Goal: Transaction & Acquisition: Book appointment/travel/reservation

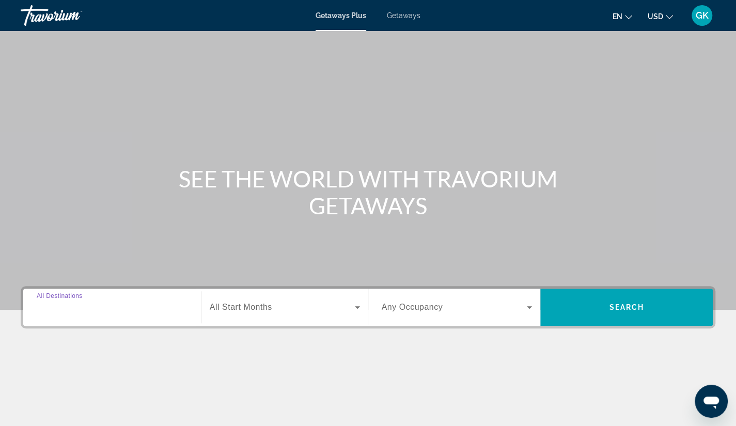
click at [91, 313] on input "Destination All Destinations" at bounding box center [112, 307] width 151 height 12
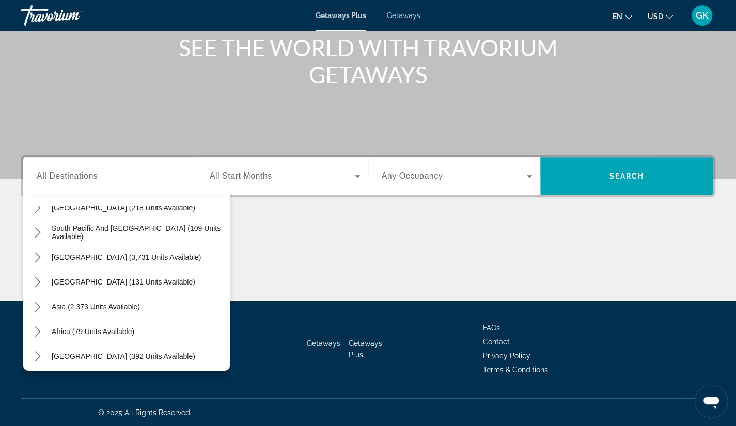
scroll to position [167, 0]
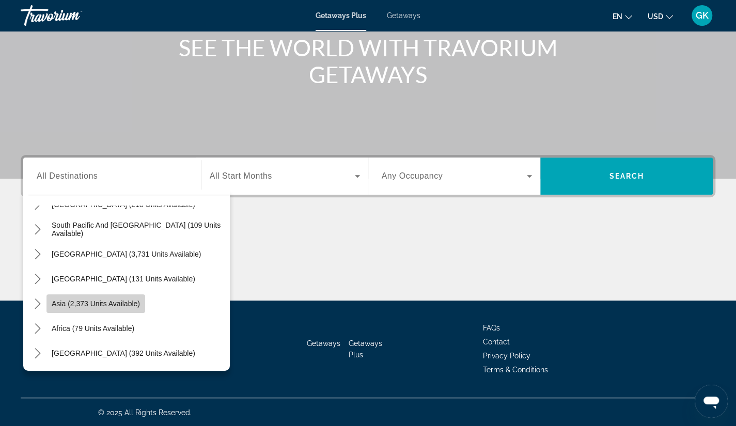
click at [108, 309] on span "Select destination: Asia (2,373 units available)" at bounding box center [95, 303] width 99 height 25
type input "**********"
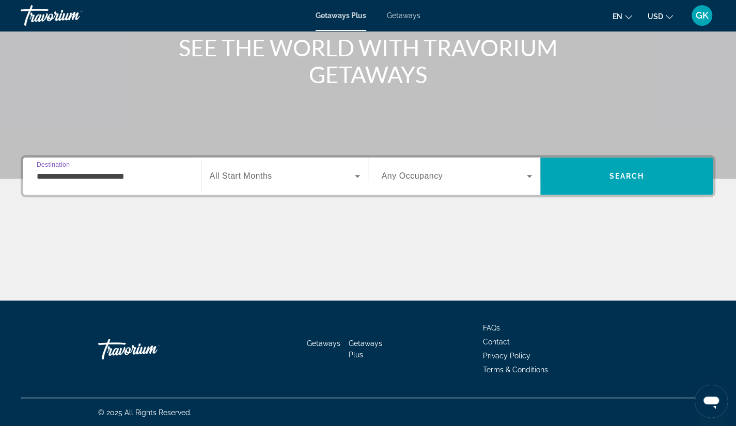
click at [114, 176] on input "**********" at bounding box center [112, 176] width 151 height 12
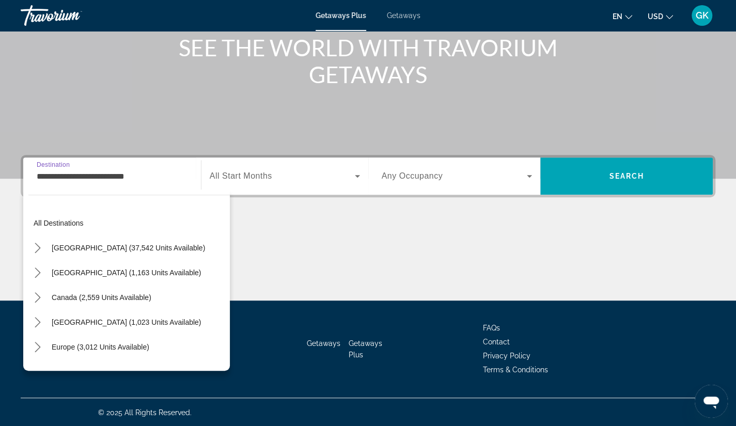
scroll to position [185, 0]
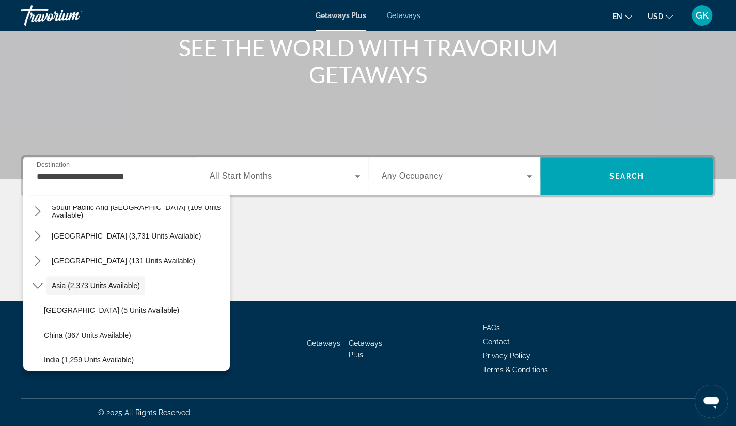
click at [234, 178] on span "All Start Months" at bounding box center [241, 175] width 62 height 9
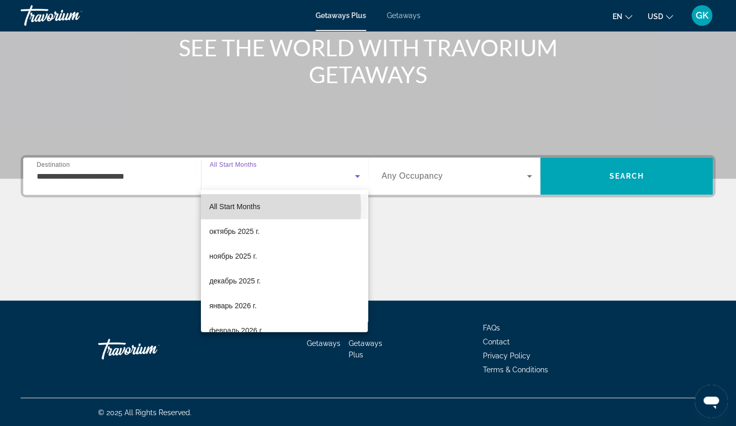
click at [246, 208] on span "All Start Months" at bounding box center [234, 206] width 51 height 8
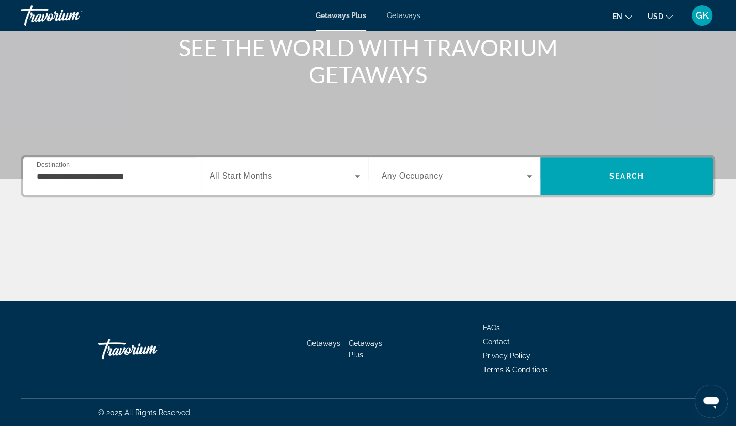
click at [419, 165] on div "Search widget" at bounding box center [457, 176] width 151 height 29
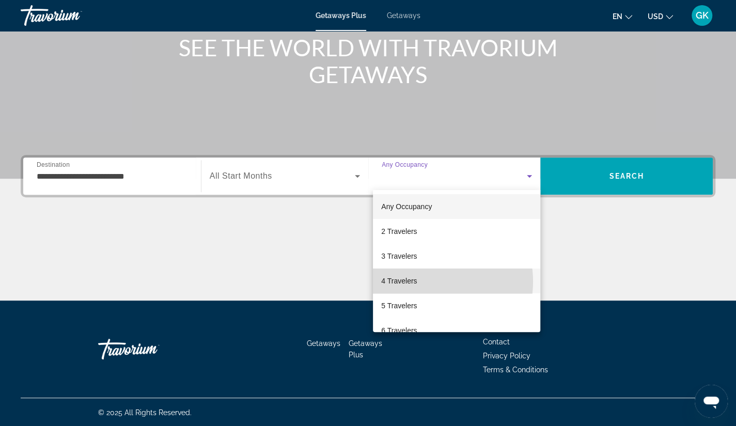
click at [423, 281] on mat-option "4 Travelers" at bounding box center [456, 280] width 167 height 25
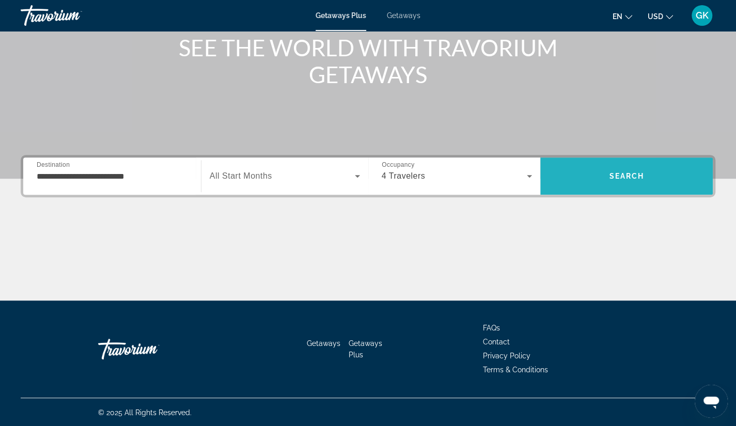
click at [600, 188] on span "Search" at bounding box center [626, 175] width 172 height 37
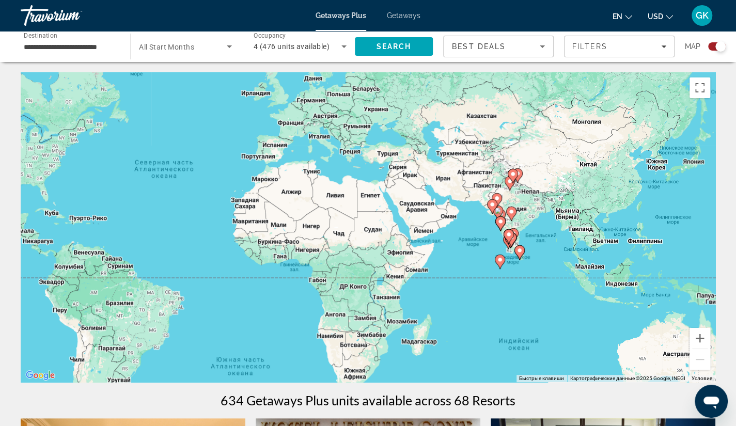
drag, startPoint x: 673, startPoint y: 210, endPoint x: 493, endPoint y: 166, distance: 185.4
click at [493, 166] on div "Чтобы активировать перетаскивание с помощью клавиатуры, нажмите Alt + Ввод. Пос…" at bounding box center [368, 227] width 694 height 310
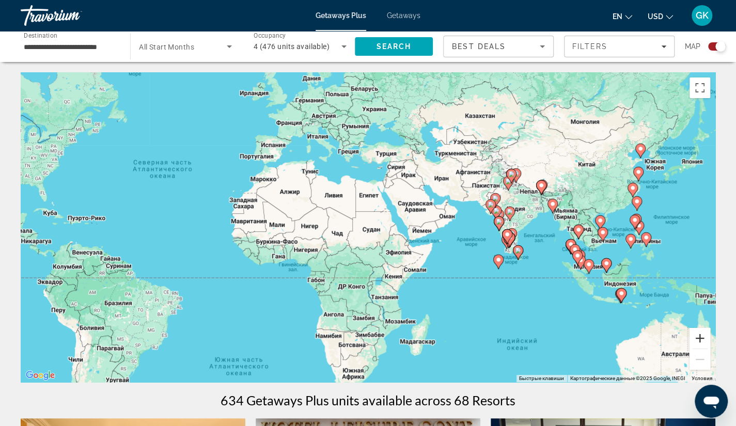
click at [701, 339] on button "Увеличить" at bounding box center [699, 338] width 21 height 21
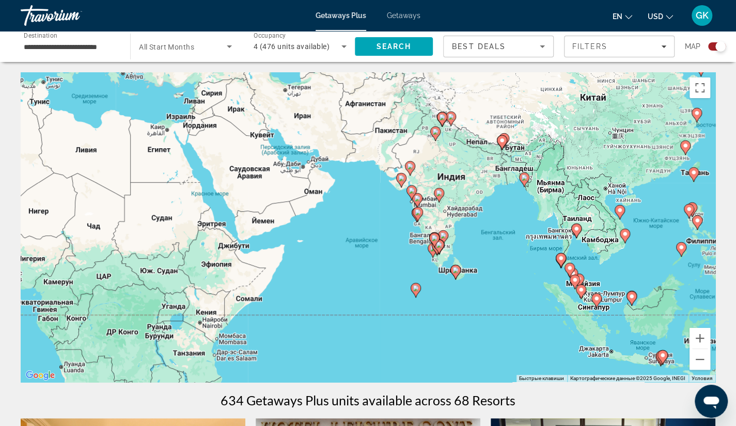
drag, startPoint x: 513, startPoint y: 184, endPoint x: 379, endPoint y: 181, distance: 134.3
click at [379, 181] on div "Чтобы активировать перетаскивание с помощью клавиатуры, нажмите Alt + Ввод. Пос…" at bounding box center [368, 227] width 694 height 310
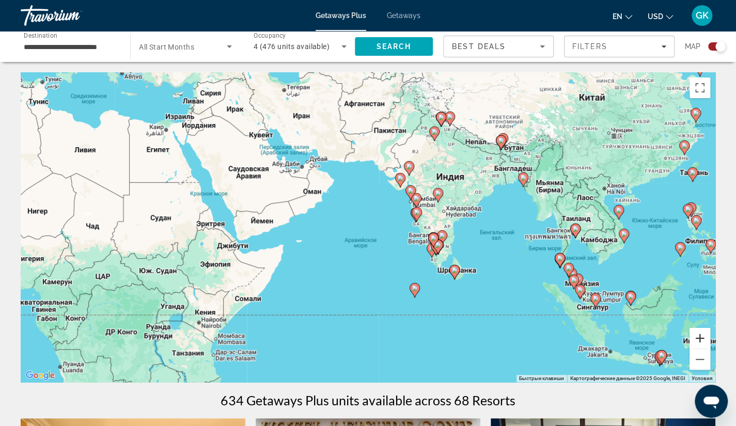
click at [695, 336] on button "Увеличить" at bounding box center [699, 338] width 21 height 21
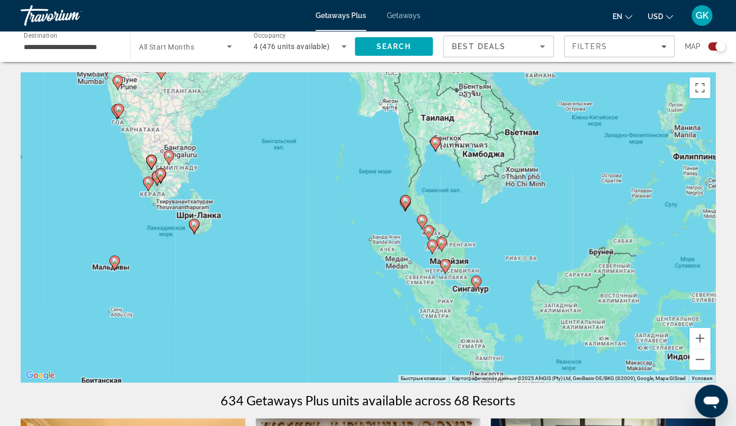
drag, startPoint x: 577, startPoint y: 259, endPoint x: 227, endPoint y: 158, distance: 364.1
click at [227, 158] on div "Чтобы активировать перетаскивание с помощью клавиатуры, нажмите Alt + Ввод. Пос…" at bounding box center [368, 227] width 694 height 310
click at [701, 337] on button "Увеличить" at bounding box center [699, 338] width 21 height 21
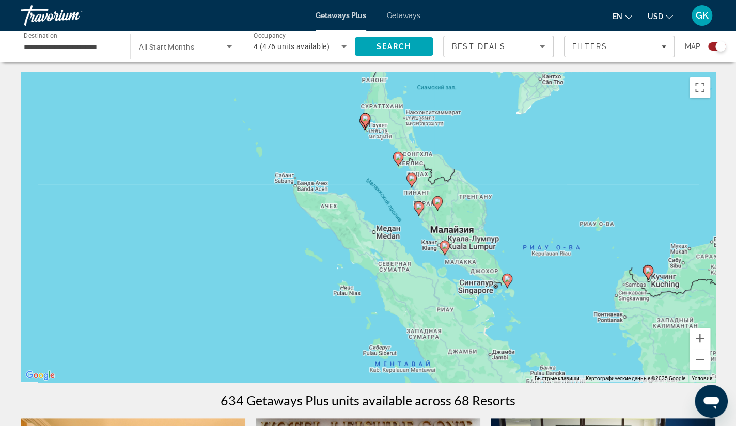
drag, startPoint x: 604, startPoint y: 281, endPoint x: 522, endPoint y: 212, distance: 107.3
click at [522, 212] on div "Чтобы активировать перетаскивание с помощью клавиатуры, нажмите Alt + Ввод. Пос…" at bounding box center [368, 227] width 694 height 310
click at [442, 245] on image "Main content" at bounding box center [444, 245] width 6 height 6
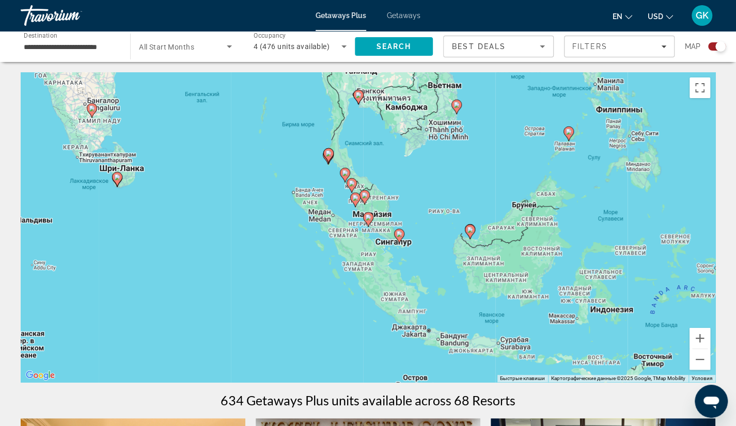
click at [365, 217] on image "Main content" at bounding box center [368, 217] width 6 height 6
type input "**********"
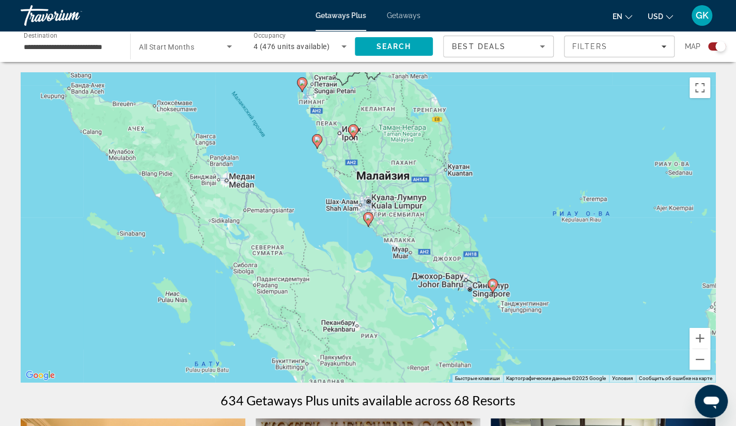
click at [365, 217] on image "Main content" at bounding box center [368, 217] width 6 height 6
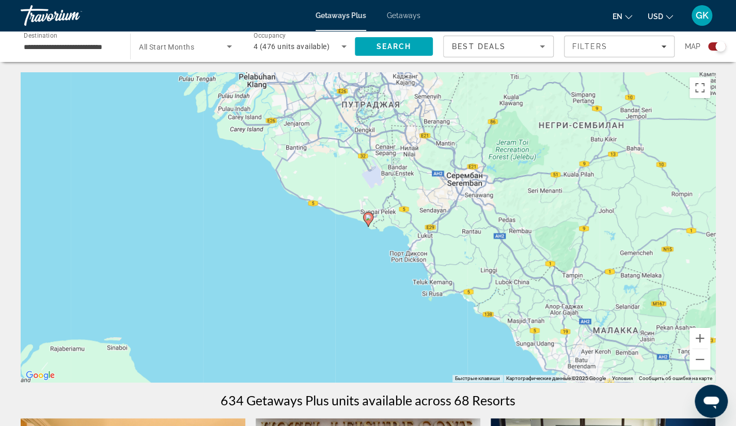
click at [365, 217] on image "Main content" at bounding box center [368, 217] width 6 height 6
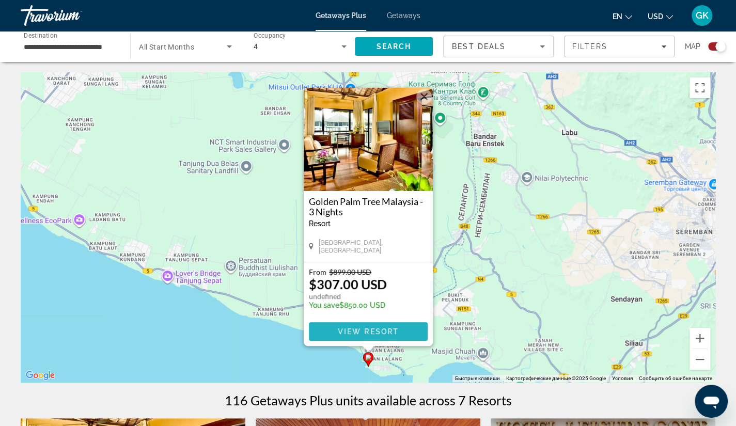
click at [362, 330] on span "View Resort" at bounding box center [367, 331] width 61 height 8
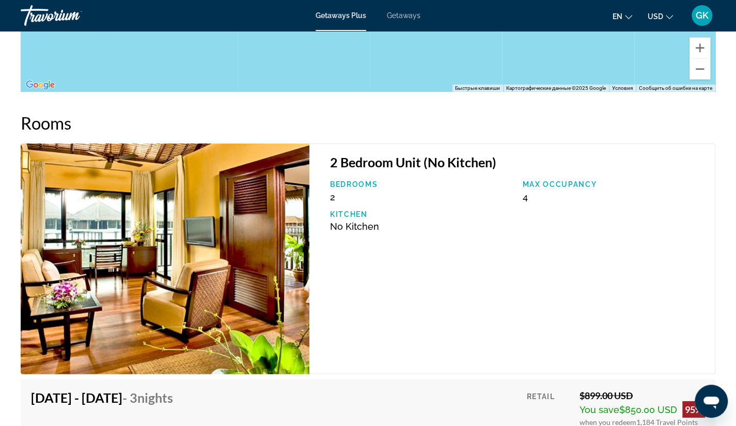
scroll to position [1556, 0]
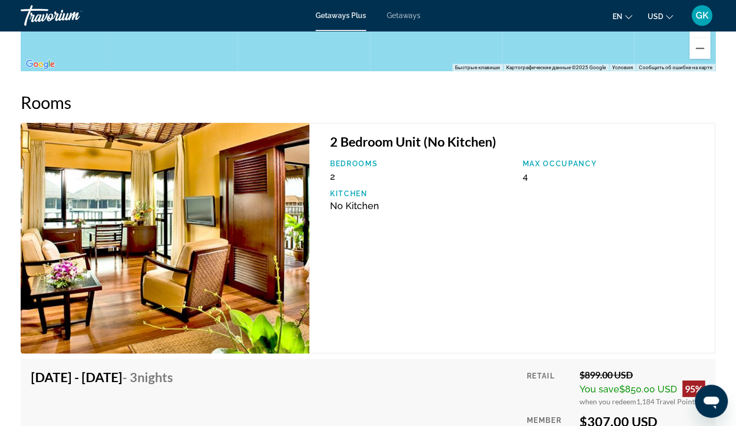
click at [497, 373] on div "[DATE] - [DATE] - 3 Nights Price includes accommodation only Refundable until :…" at bounding box center [368, 427] width 674 height 116
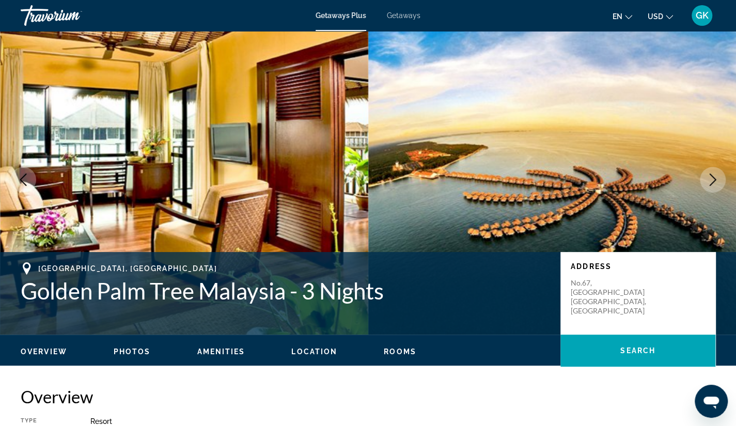
scroll to position [0, 0]
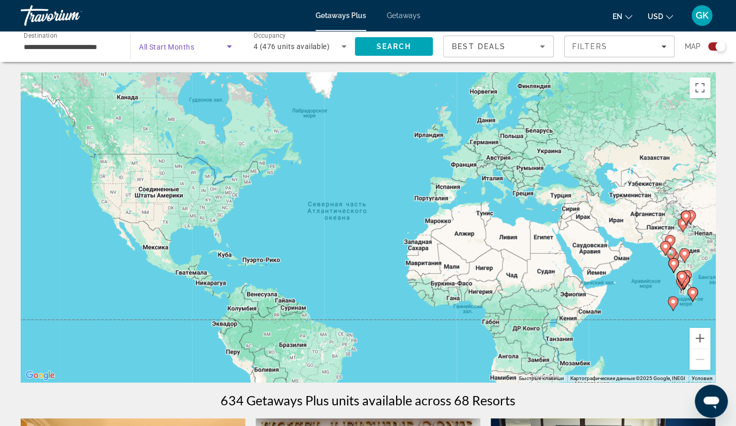
click at [219, 48] on span "Search widget" at bounding box center [183, 46] width 88 height 12
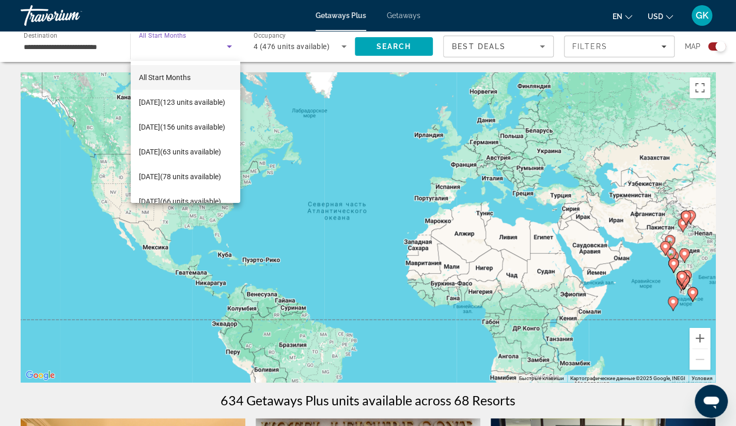
click at [219, 48] on div at bounding box center [368, 213] width 736 height 426
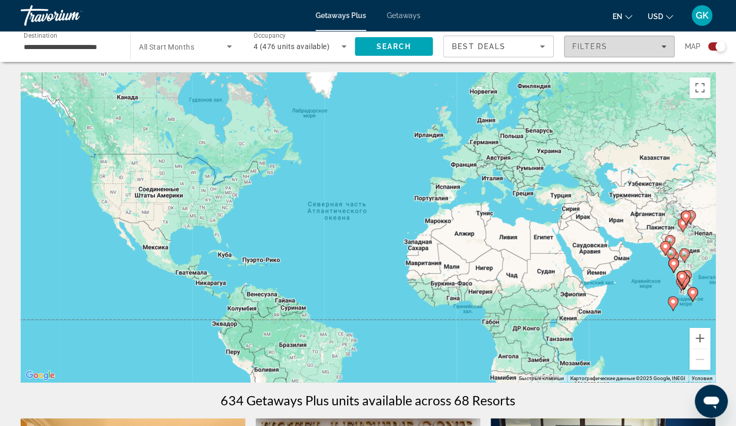
click at [628, 46] on div "Filters" at bounding box center [619, 46] width 94 height 8
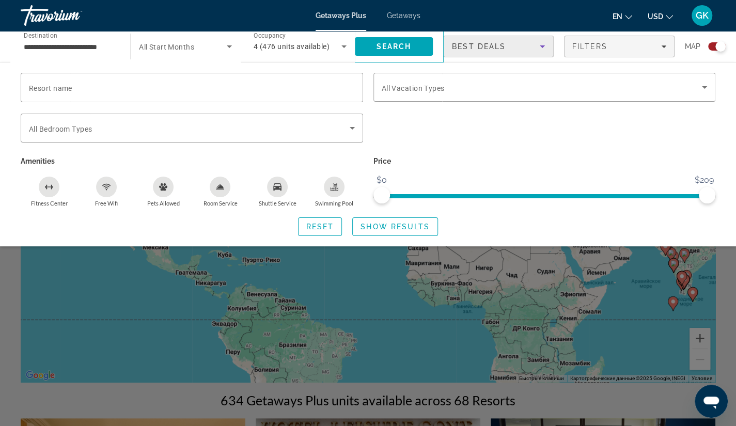
click at [489, 45] on span "Best Deals" at bounding box center [479, 46] width 54 height 8
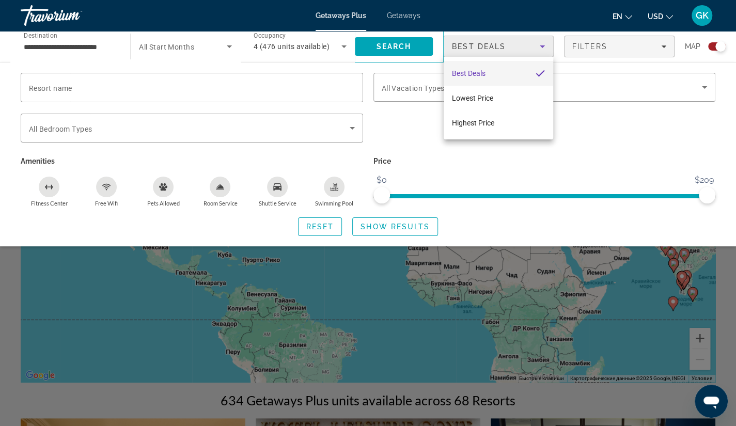
click at [163, 50] on div at bounding box center [368, 213] width 736 height 426
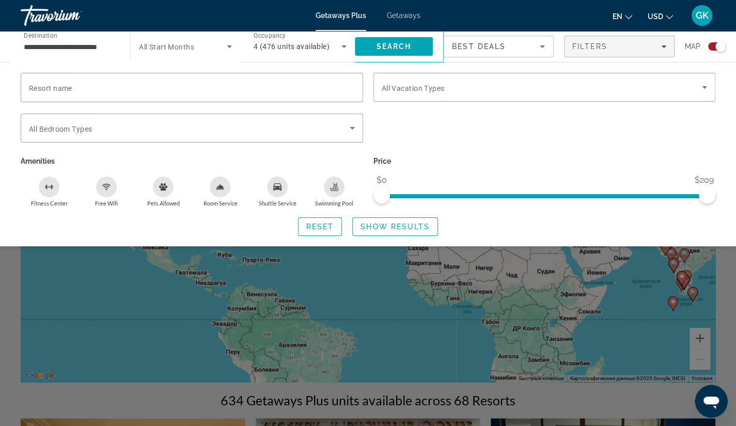
click at [81, 35] on div "**********" at bounding box center [70, 46] width 93 height 29
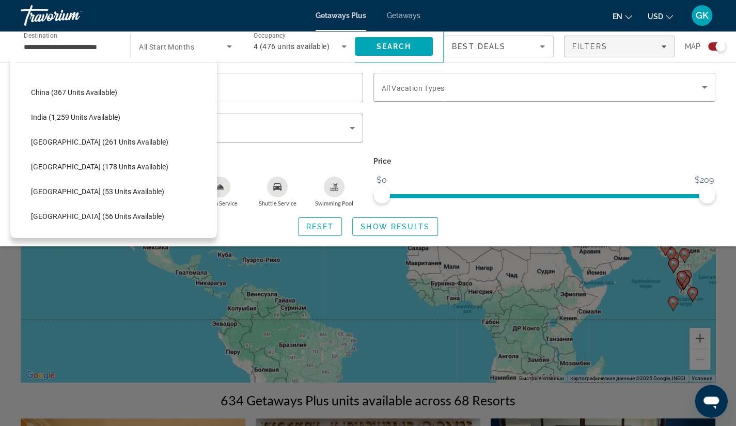
scroll to position [308, 0]
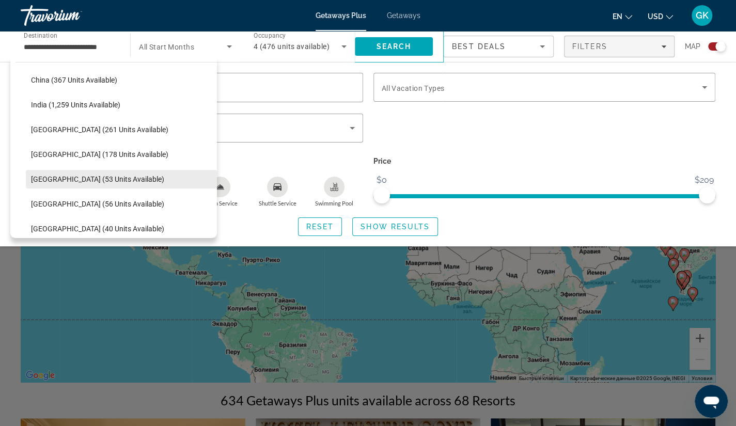
click at [119, 175] on span "[GEOGRAPHIC_DATA] (53 units available)" at bounding box center [97, 179] width 133 height 8
type input "**********"
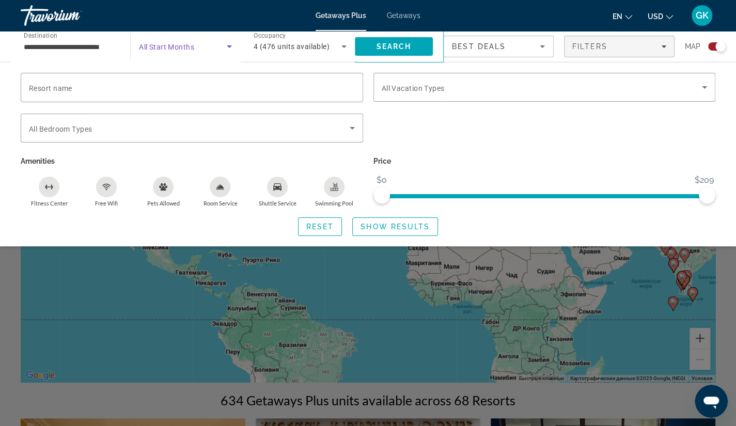
click at [201, 42] on span "Search widget" at bounding box center [183, 46] width 88 height 12
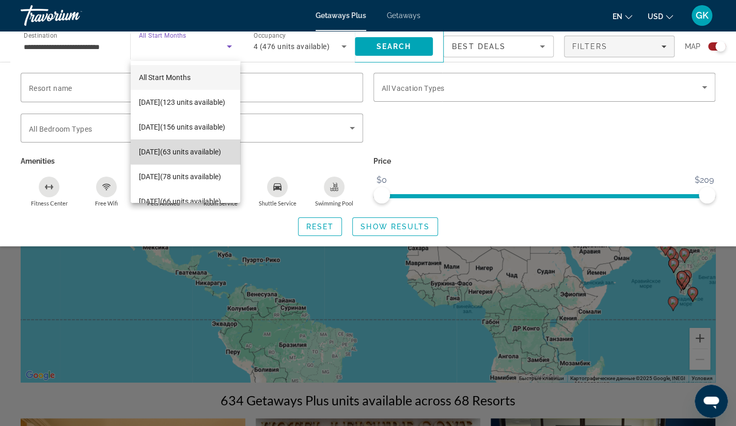
click at [196, 150] on span "[DATE] (63 units available)" at bounding box center [180, 152] width 82 height 12
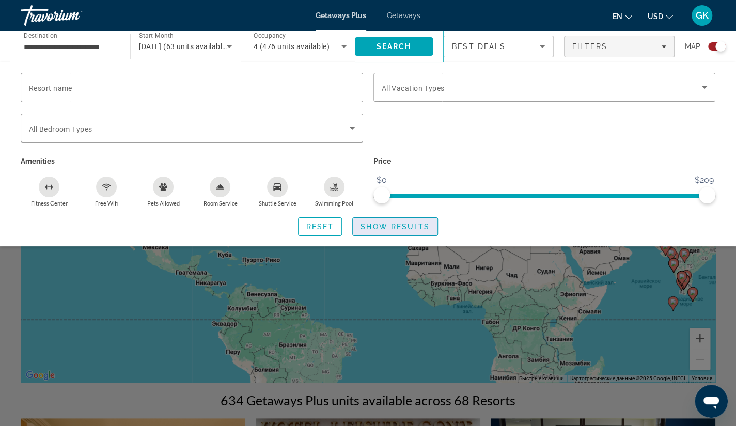
click at [378, 227] on span "Show Results" at bounding box center [394, 227] width 69 height 8
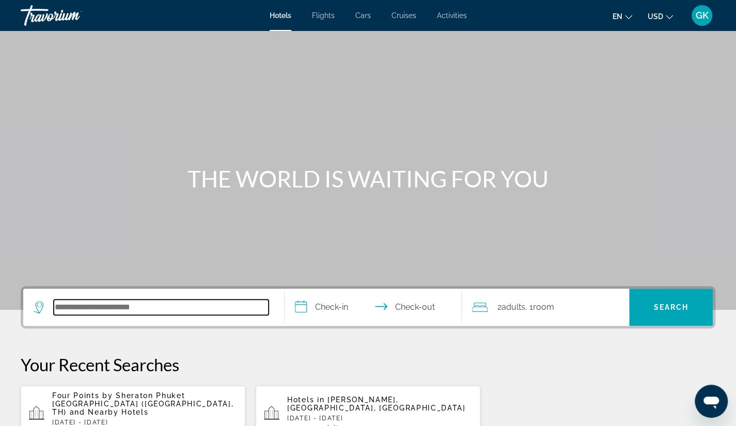
click at [151, 310] on input "Search hotel destination" at bounding box center [161, 306] width 215 height 15
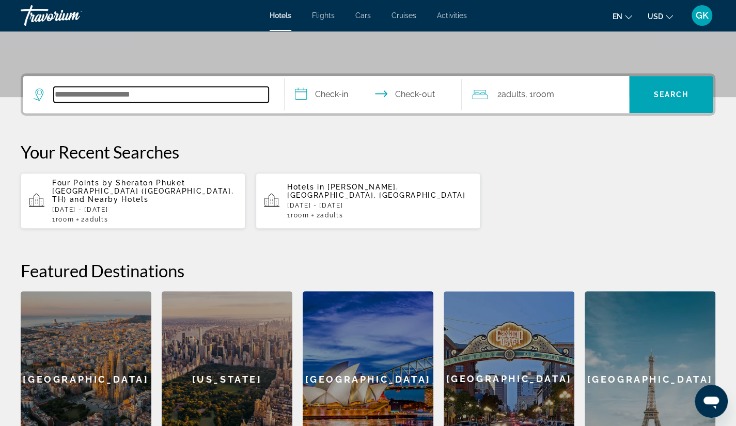
scroll to position [252, 0]
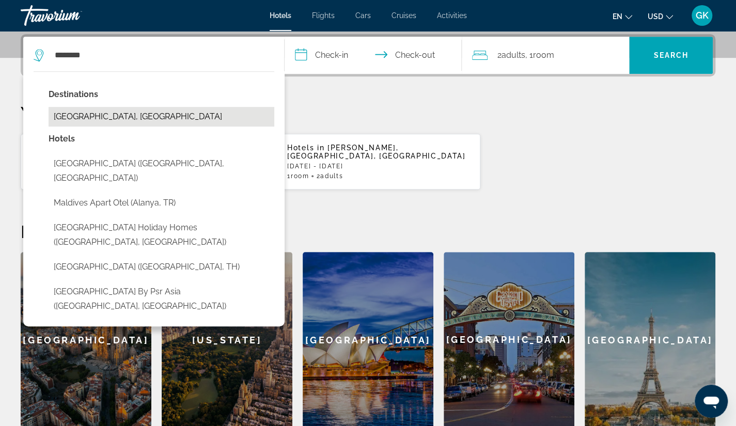
click at [122, 118] on button "Maldives, Maldives" at bounding box center [162, 117] width 226 height 20
type input "**********"
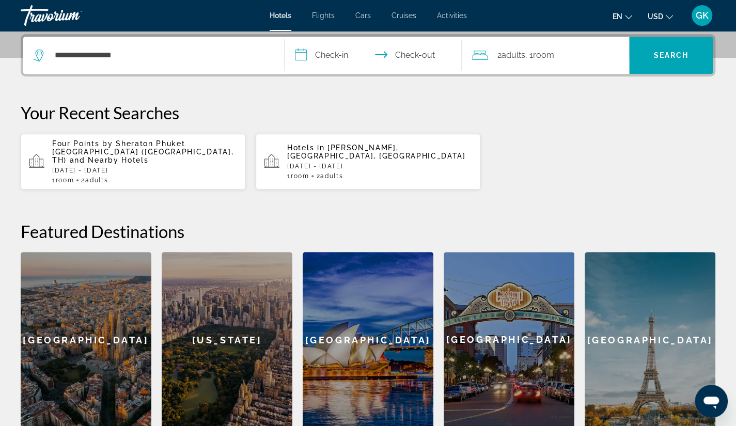
click at [331, 54] on input "**********" at bounding box center [375, 57] width 182 height 40
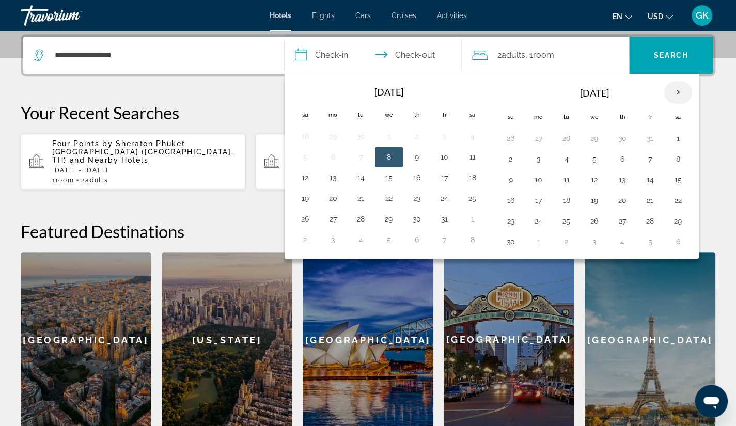
click at [678, 92] on th "Next month" at bounding box center [678, 92] width 28 height 23
click at [506, 196] on button "21" at bounding box center [510, 200] width 17 height 14
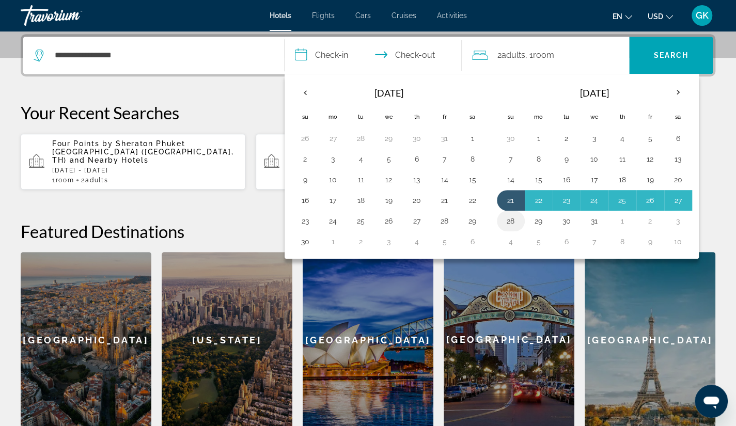
click at [513, 218] on button "28" at bounding box center [510, 221] width 17 height 14
type input "**********"
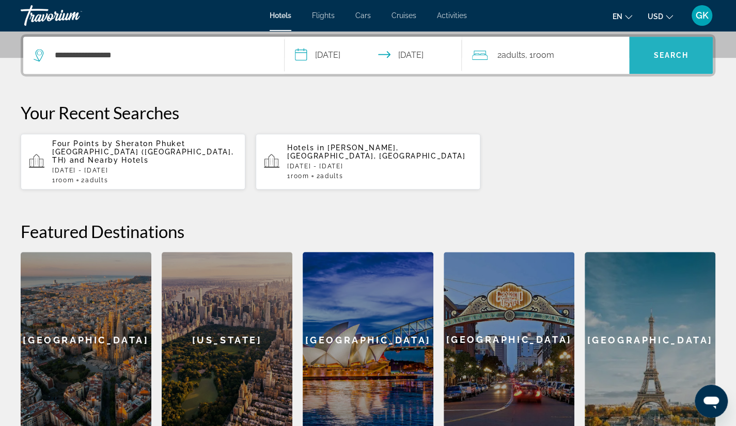
click at [662, 53] on span "Search" at bounding box center [670, 55] width 35 height 8
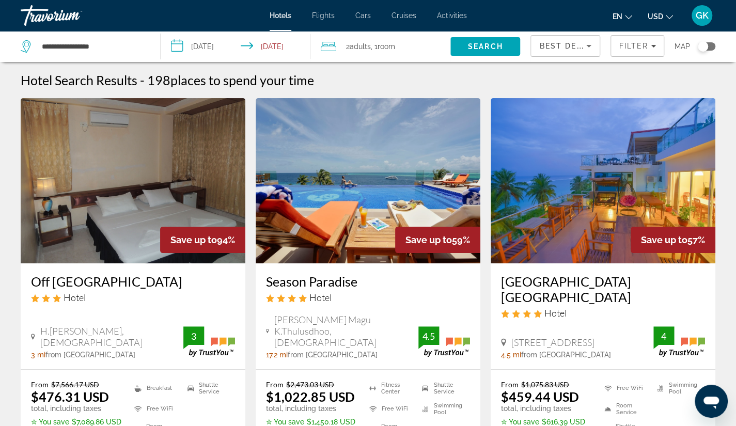
click at [367, 198] on img "Main content" at bounding box center [368, 180] width 225 height 165
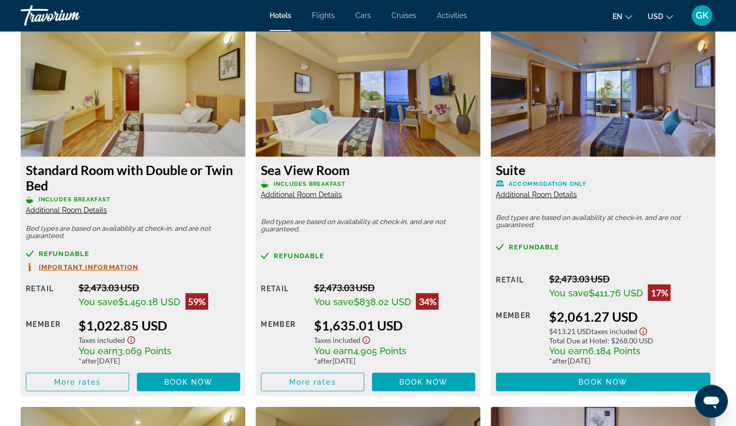
scroll to position [1410, 0]
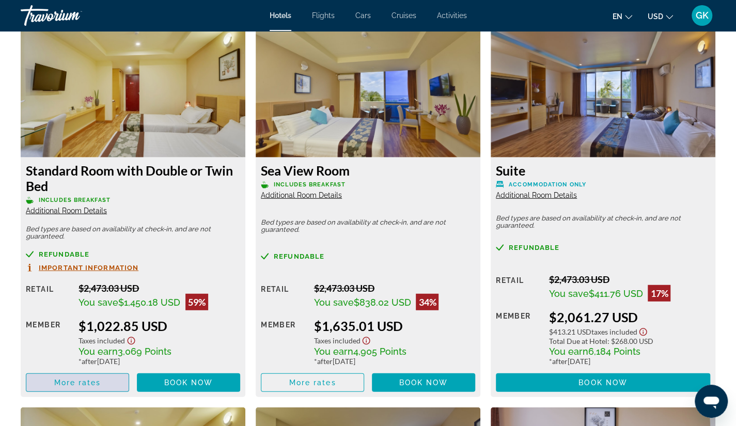
click at [64, 378] on span "More rates" at bounding box center [77, 382] width 47 height 8
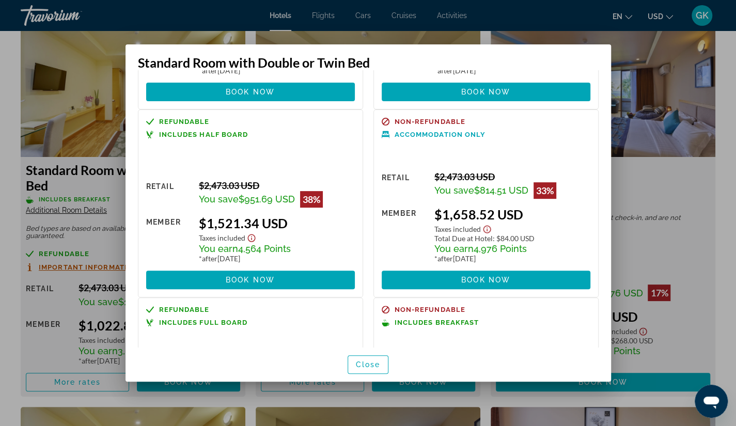
scroll to position [165, 0]
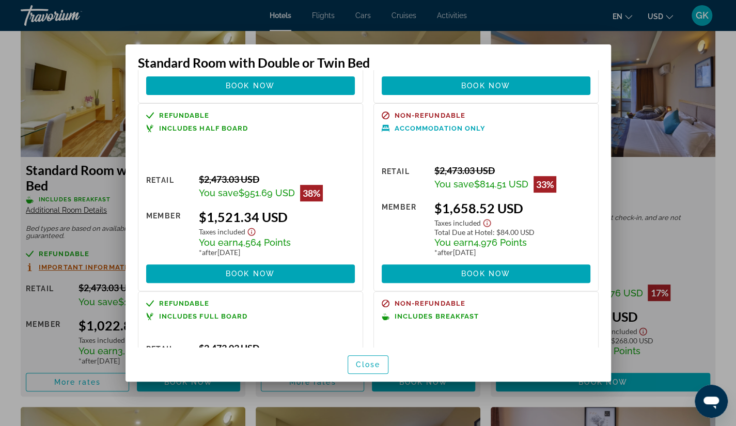
click at [631, 82] on div at bounding box center [368, 213] width 736 height 426
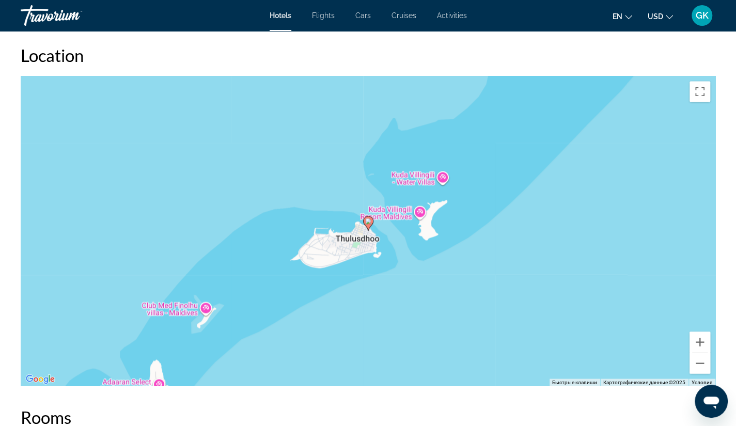
scroll to position [1053, 0]
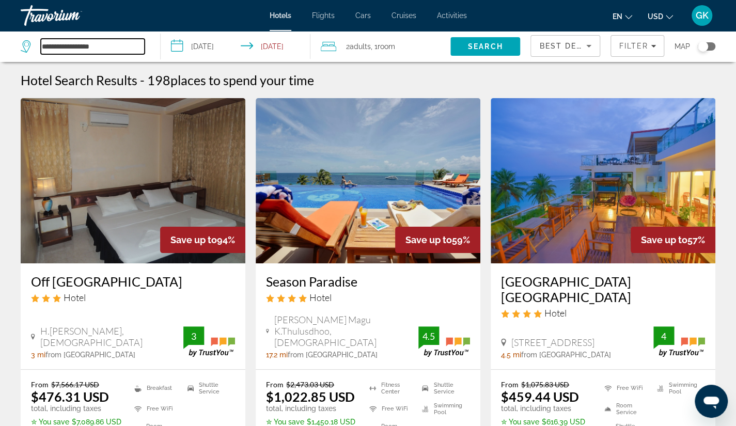
click at [134, 45] on input "**********" at bounding box center [93, 46] width 104 height 15
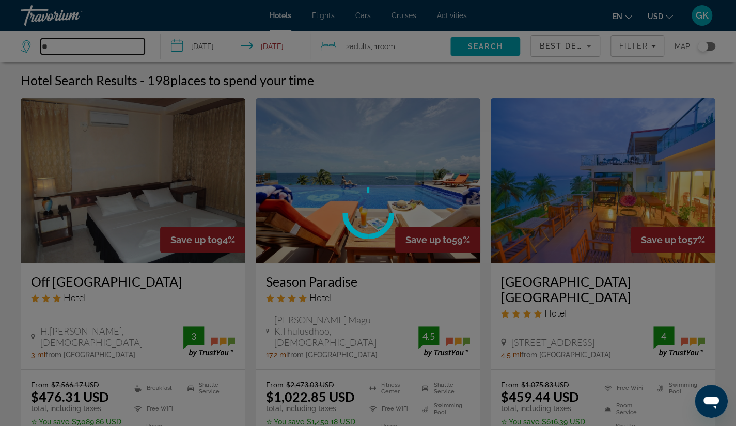
type input "*"
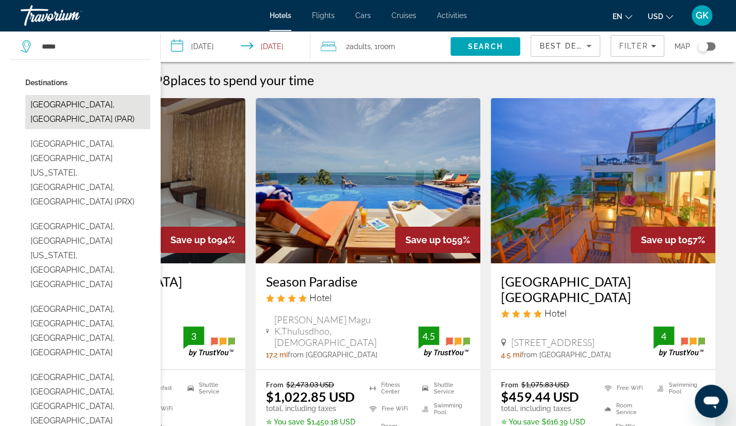
click at [86, 100] on button "Paris, France (PAR)" at bounding box center [87, 112] width 125 height 34
type input "**********"
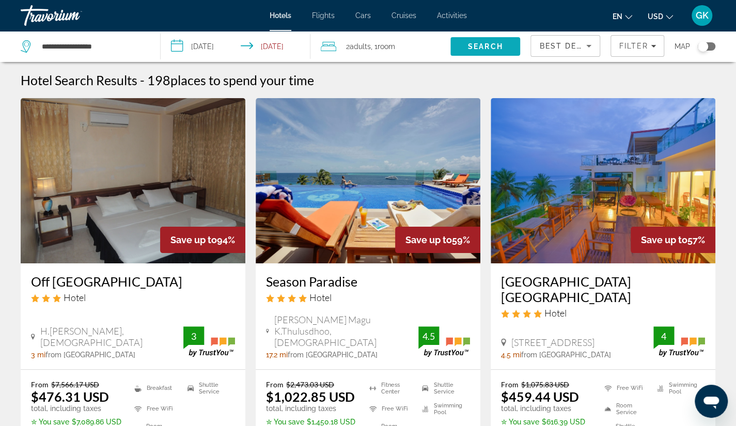
click at [470, 45] on span "Search" at bounding box center [485, 46] width 35 height 8
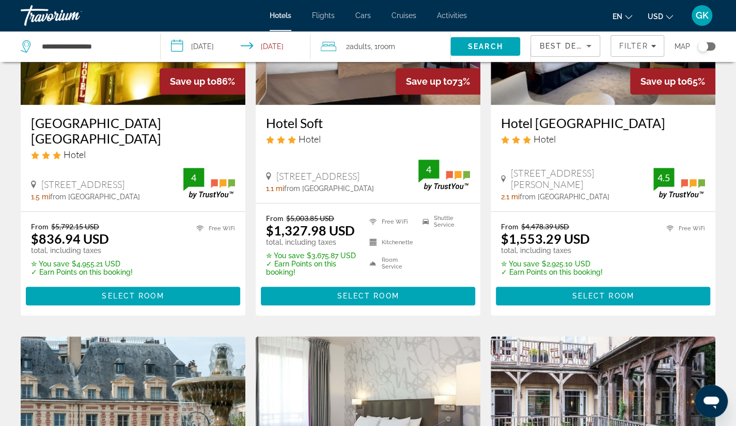
scroll to position [578, 0]
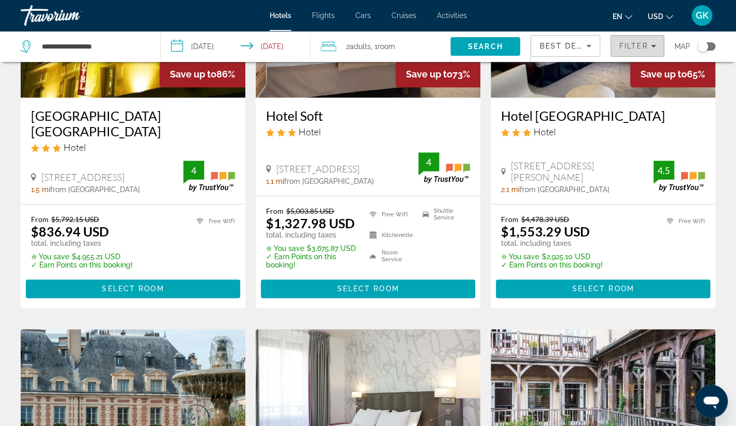
click at [636, 41] on span "Filters" at bounding box center [637, 46] width 53 height 25
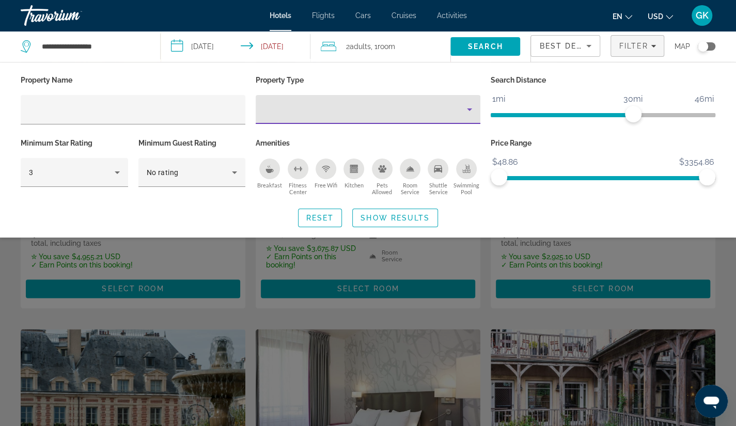
click at [474, 108] on icon "Property type" at bounding box center [469, 109] width 12 height 12
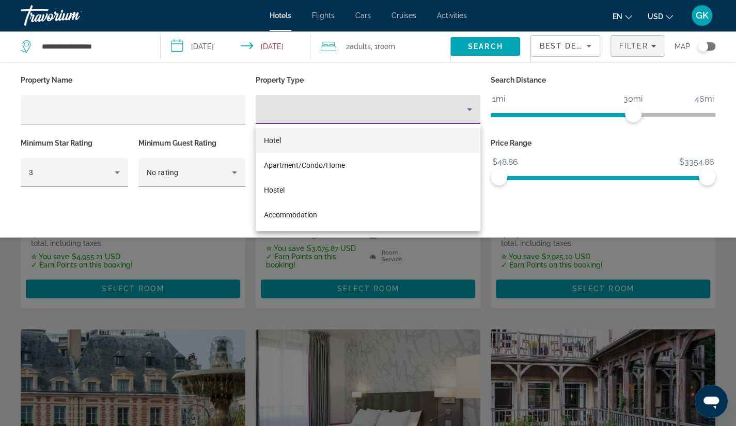
click at [130, 195] on div at bounding box center [368, 213] width 736 height 426
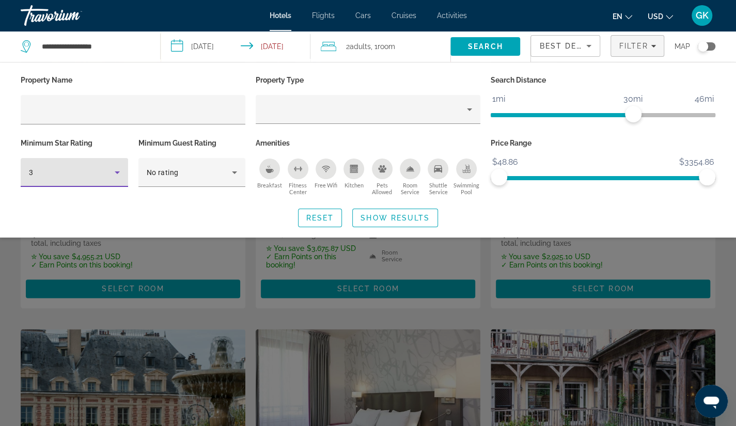
click at [116, 172] on icon "Hotel Filters" at bounding box center [117, 172] width 5 height 3
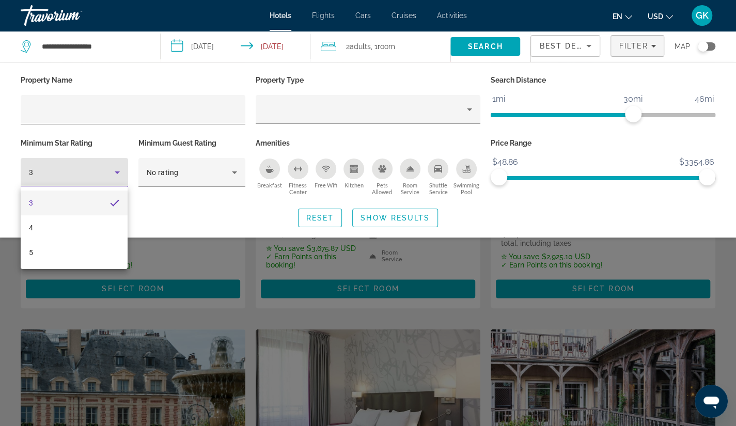
drag, startPoint x: 193, startPoint y: 203, endPoint x: 200, endPoint y: 174, distance: 29.8
click at [200, 174] on div at bounding box center [368, 213] width 736 height 426
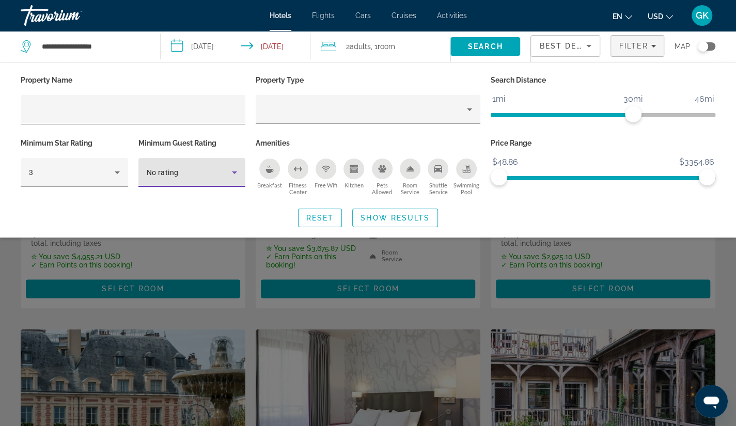
click at [200, 174] on div "No rating" at bounding box center [190, 172] width 86 height 12
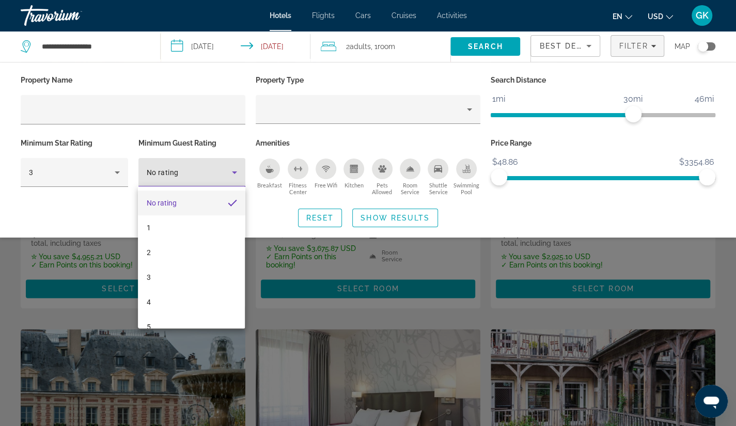
click at [275, 224] on div at bounding box center [368, 213] width 736 height 426
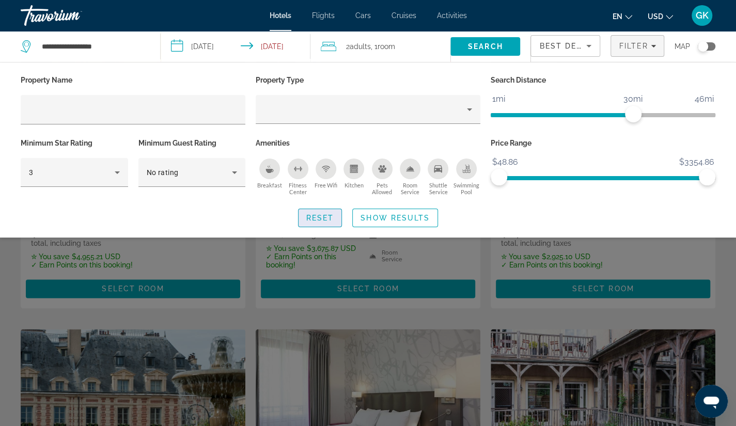
click at [332, 211] on span "Search widget" at bounding box center [319, 217] width 43 height 25
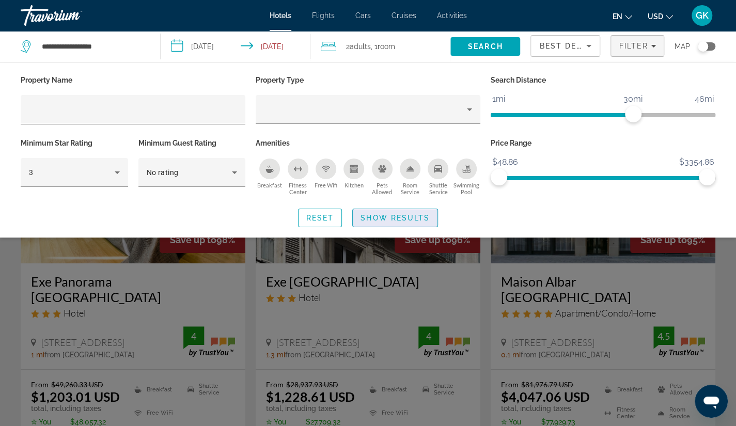
click at [430, 222] on span "Search widget" at bounding box center [395, 217] width 85 height 25
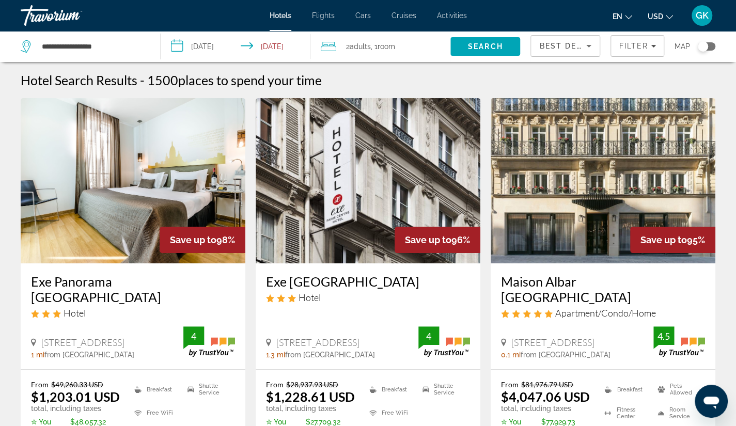
click at [459, 17] on span "Activities" at bounding box center [452, 15] width 30 height 8
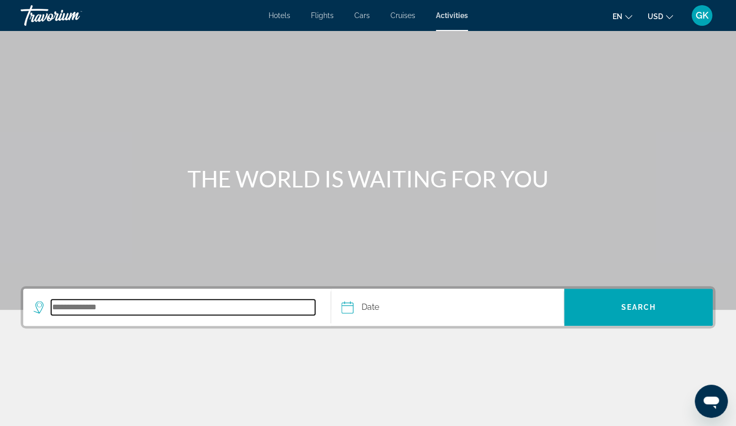
click at [127, 304] on input "Search destination" at bounding box center [183, 306] width 264 height 15
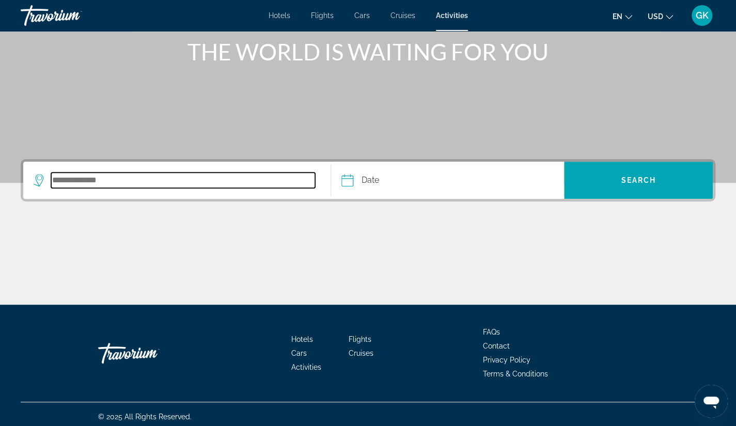
scroll to position [131, 0]
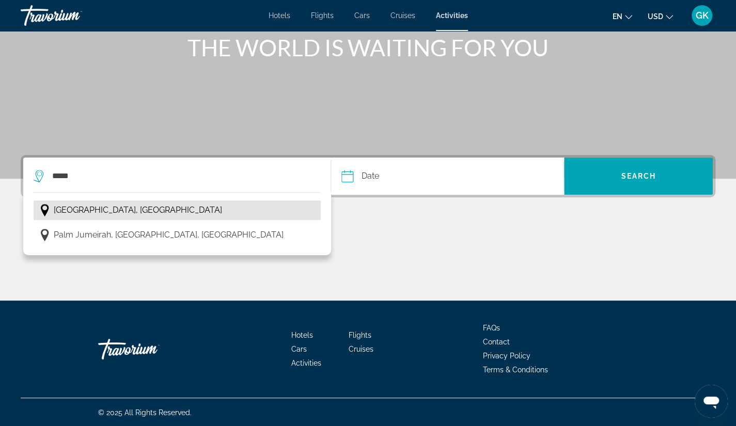
click at [111, 212] on span "Dubai, United Arab Emirates" at bounding box center [138, 210] width 168 height 14
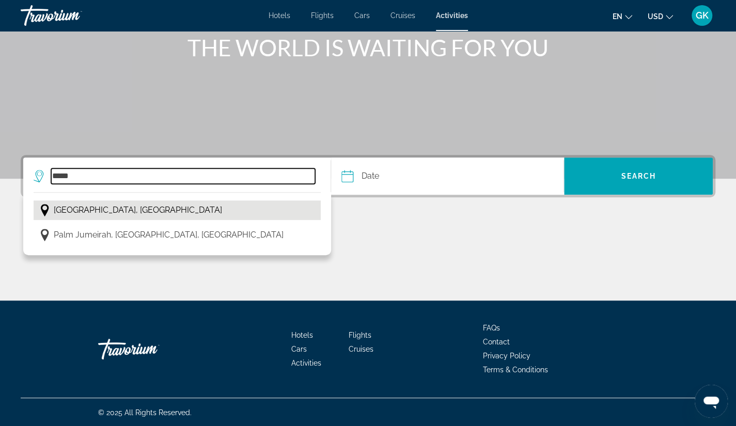
type input "**********"
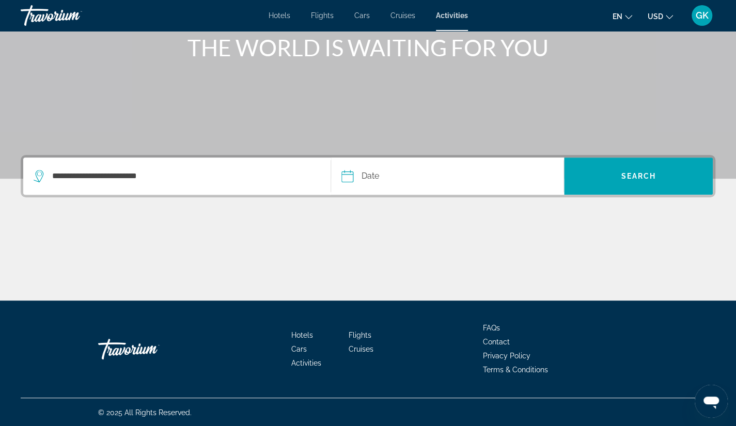
click at [382, 171] on input "Date" at bounding box center [396, 177] width 115 height 40
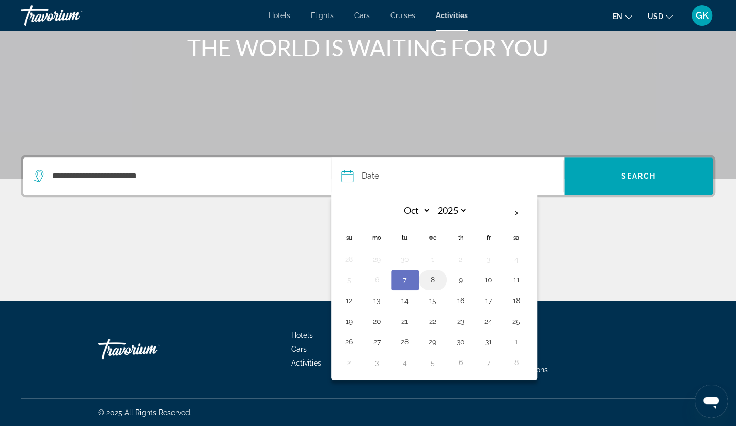
click at [426, 275] on button "8" at bounding box center [432, 280] width 17 height 14
type input "**********"
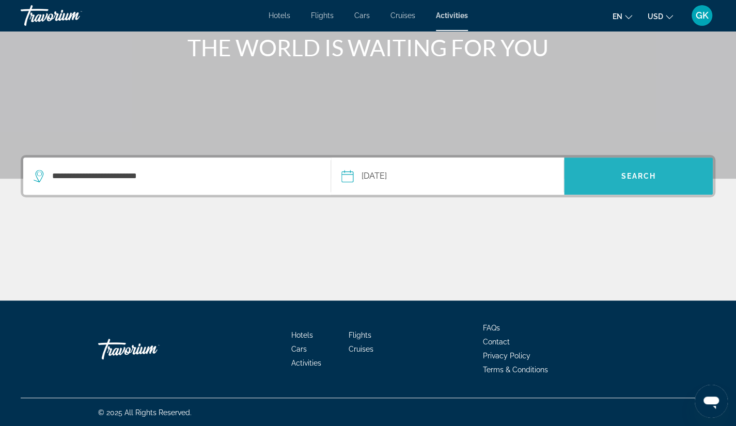
click at [621, 176] on span "Search" at bounding box center [638, 176] width 35 height 8
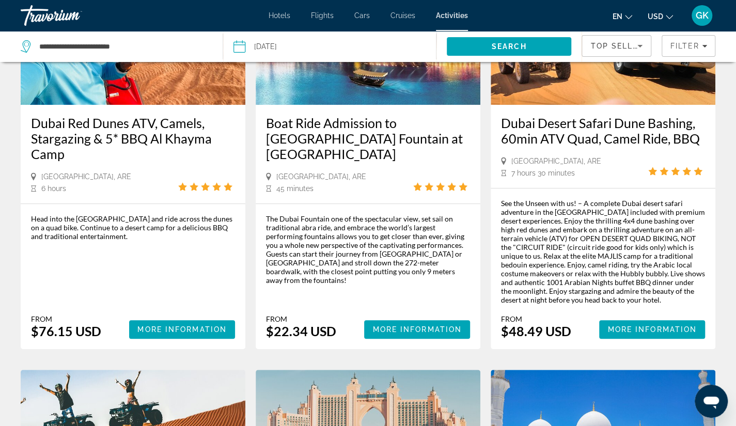
scroll to position [165, 0]
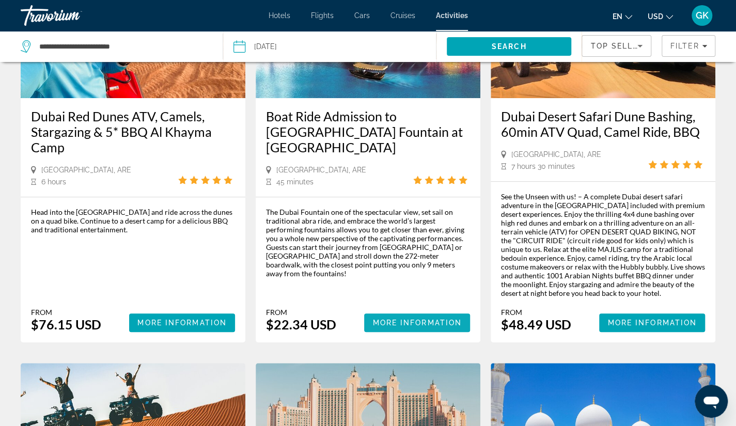
click at [443, 329] on span "Main content" at bounding box center [417, 322] width 106 height 25
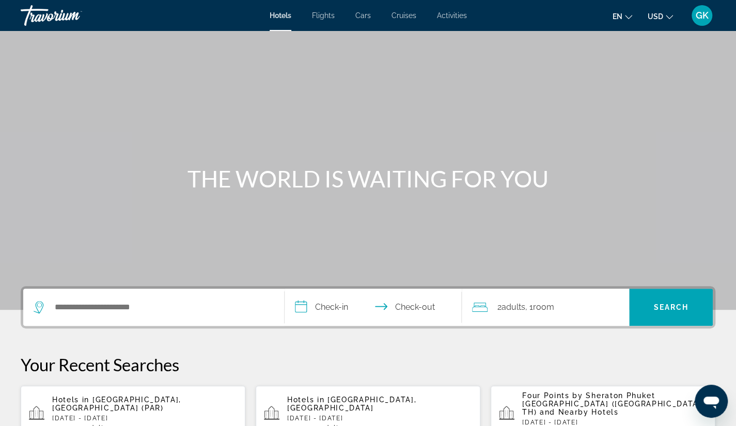
click at [185, 401] on p "Hotels in Paris, France (PAR)" at bounding box center [144, 403] width 185 height 17
